Goal: Task Accomplishment & Management: Use online tool/utility

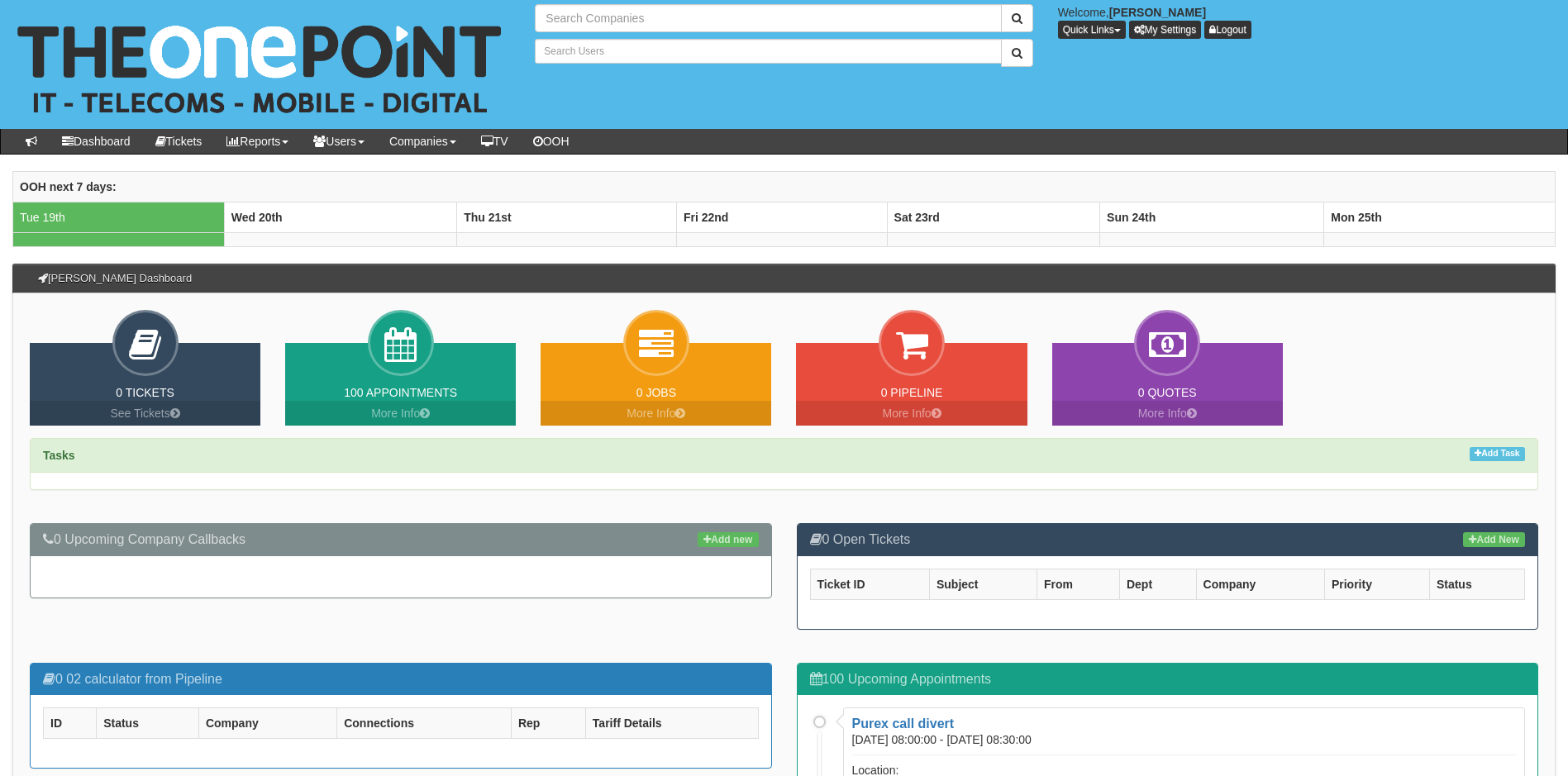
type input "Search Companies"
type input "Search Users"
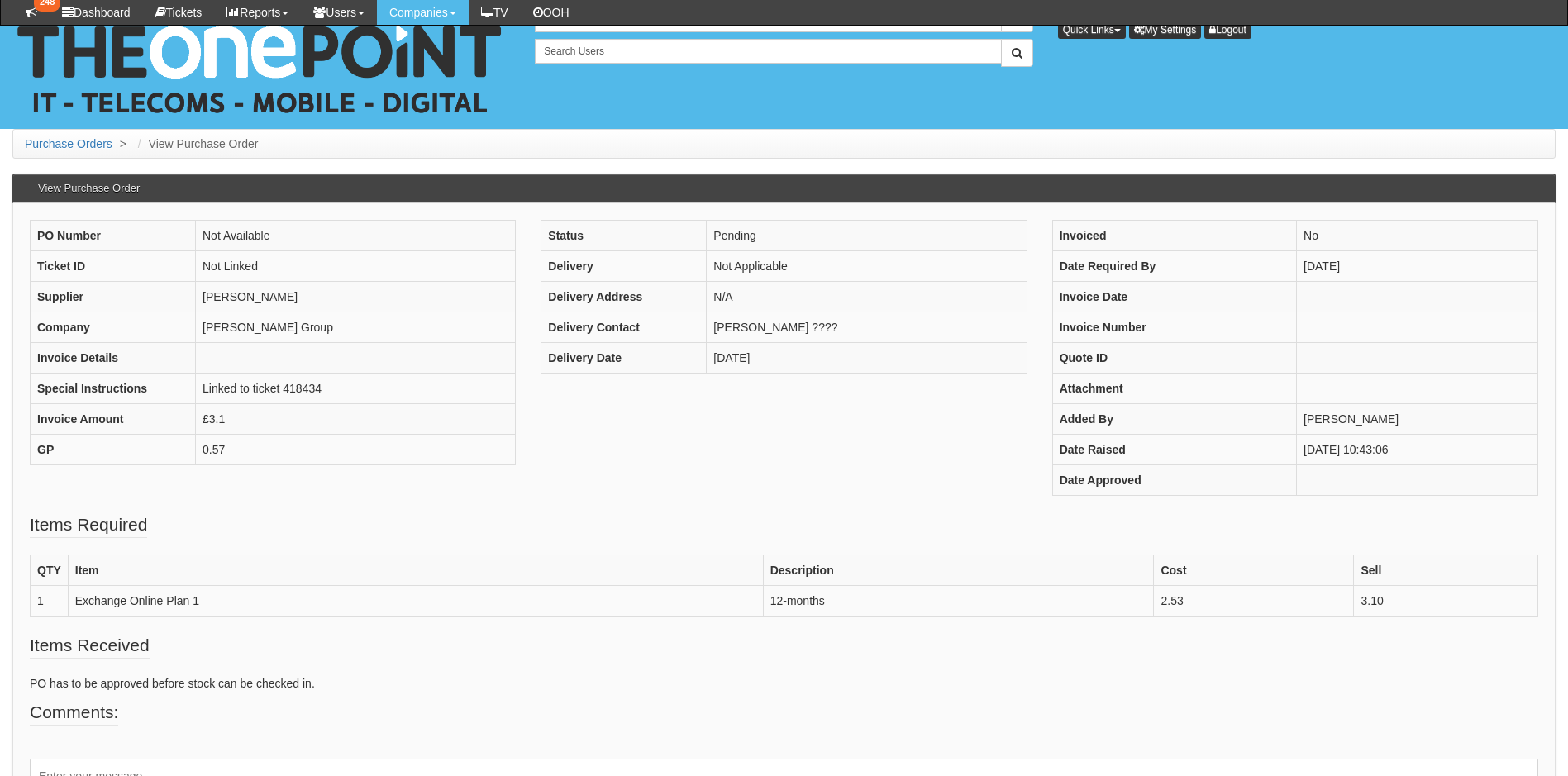
scroll to position [154, 0]
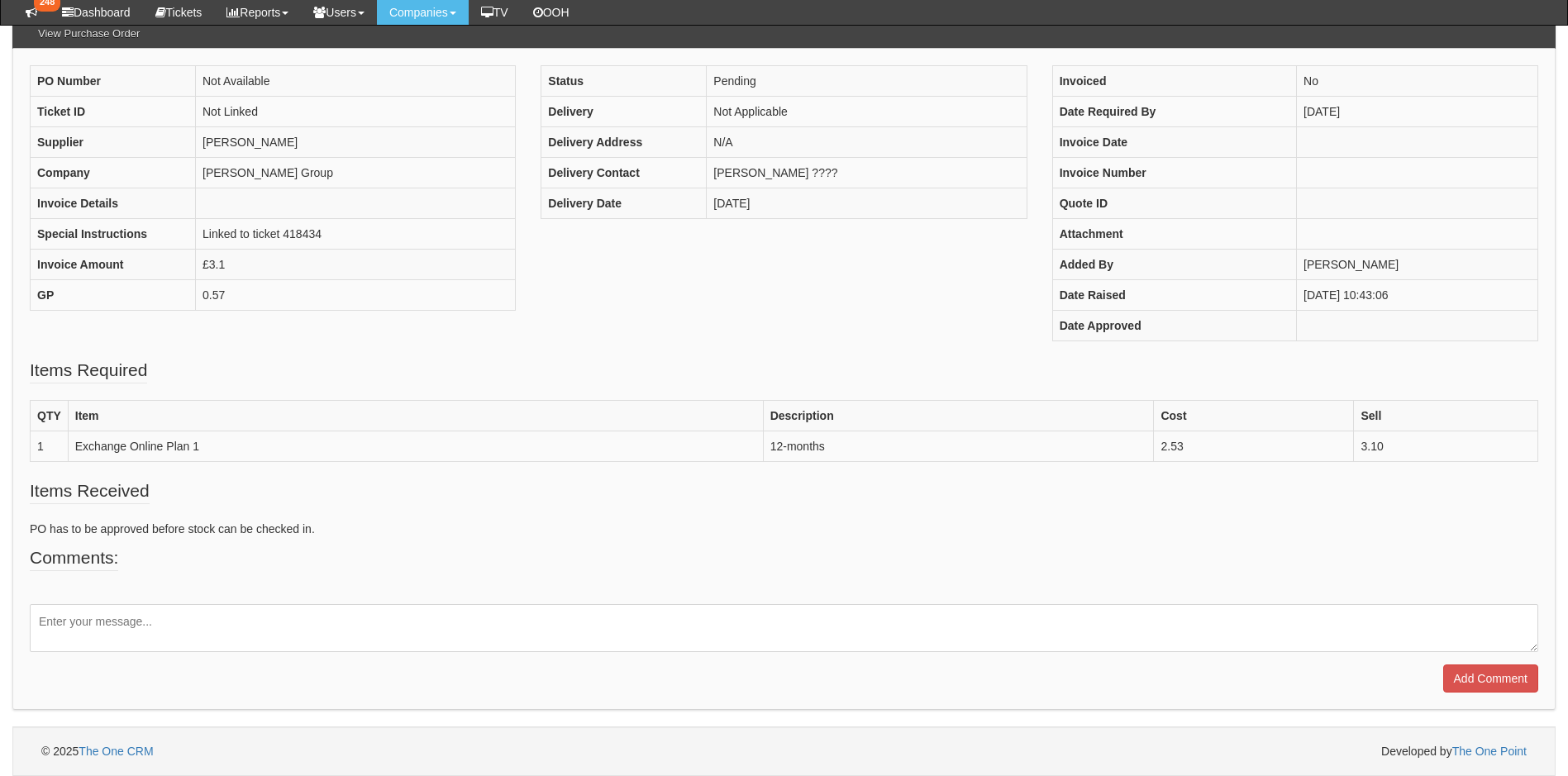
click at [598, 637] on textarea at bounding box center [784, 627] width 1509 height 48
click at [136, 620] on textarea "To enrich screen reader interactions, please activate Accessibility in Grammarl…" at bounding box center [784, 627] width 1509 height 48
click at [358, 620] on textarea "To enrich screen reader interactions, please activate Accessibility in Grammarl…" at bounding box center [784, 627] width 1509 height 48
type textarea "Processed."
click at [1479, 674] on input "Add Comment" at bounding box center [1491, 678] width 95 height 28
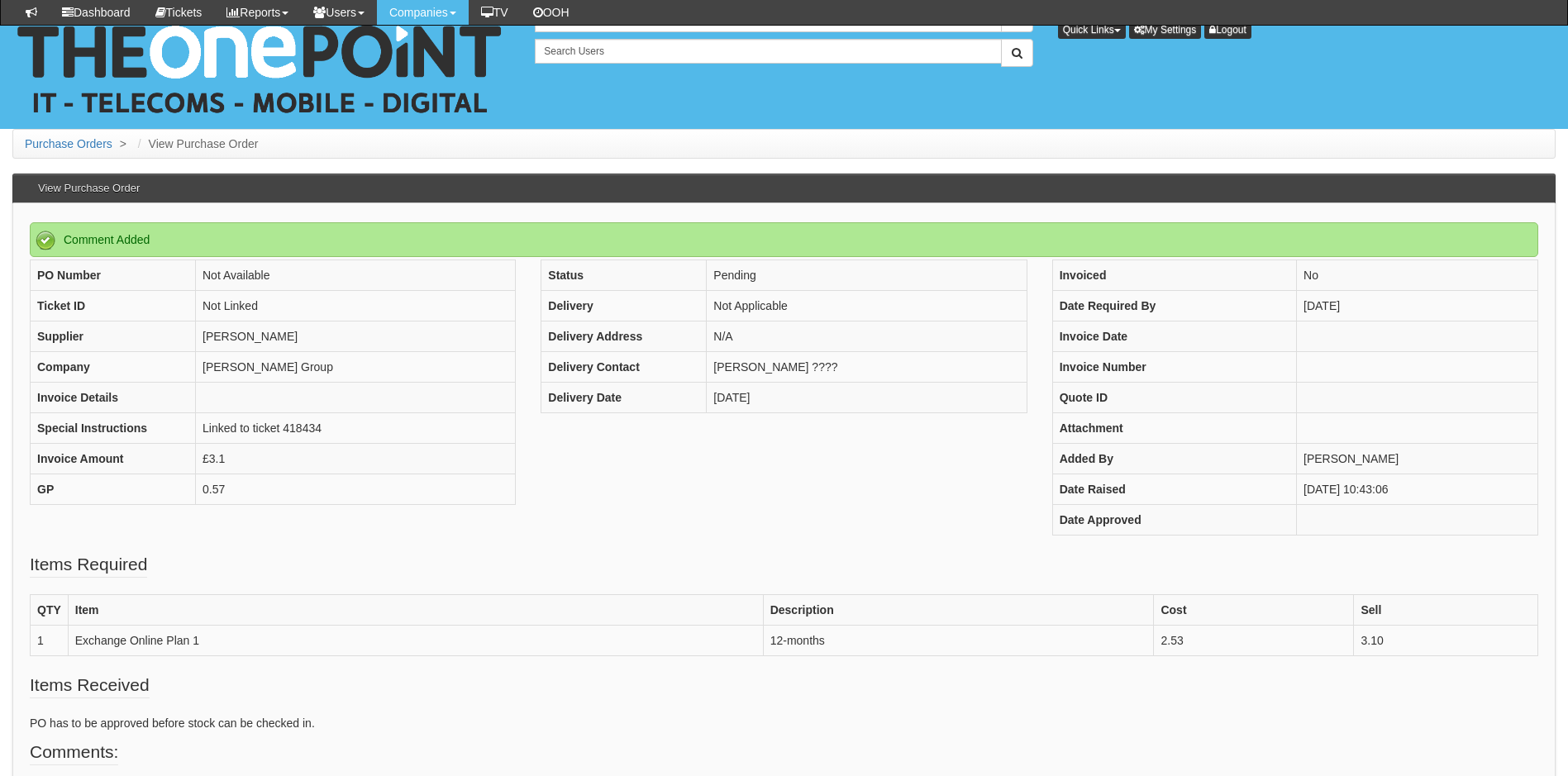
scroll to position [268, 0]
